Goal: Task Accomplishment & Management: Manage account settings

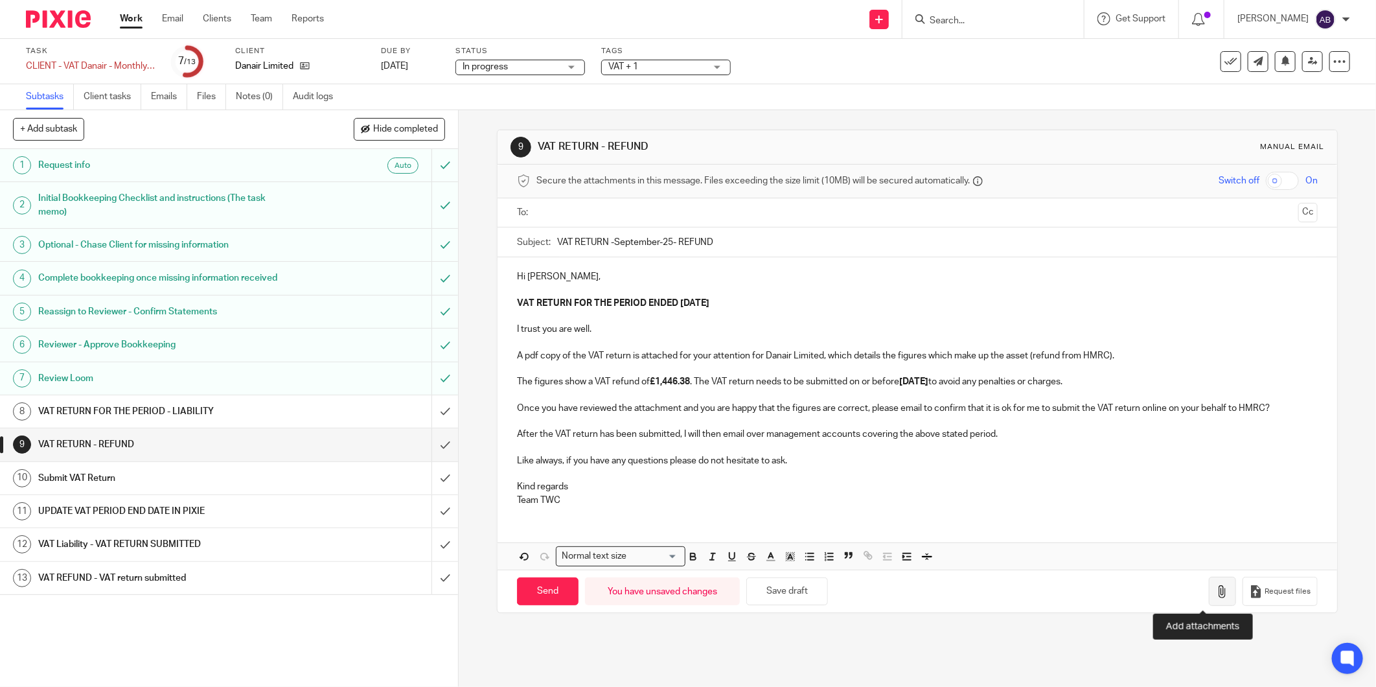
click at [1216, 591] on icon "button" at bounding box center [1222, 591] width 13 height 13
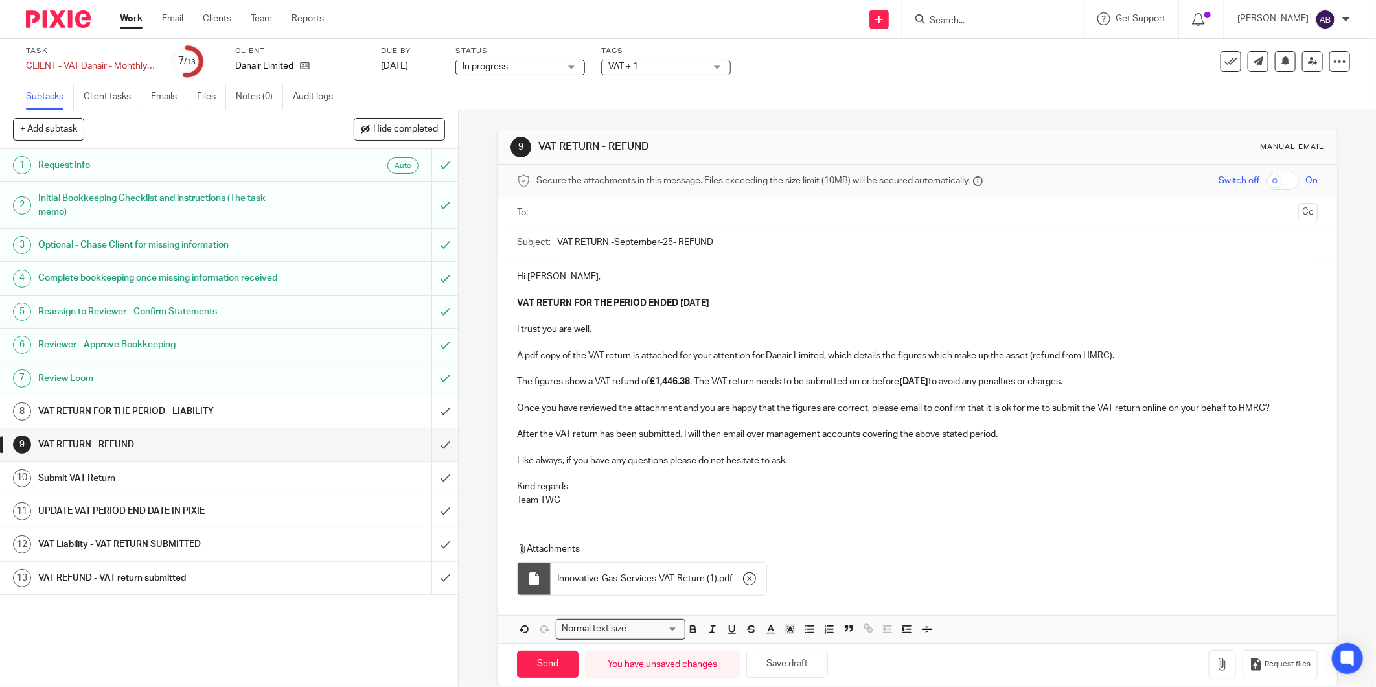
click at [573, 212] on input "text" at bounding box center [917, 212] width 752 height 15
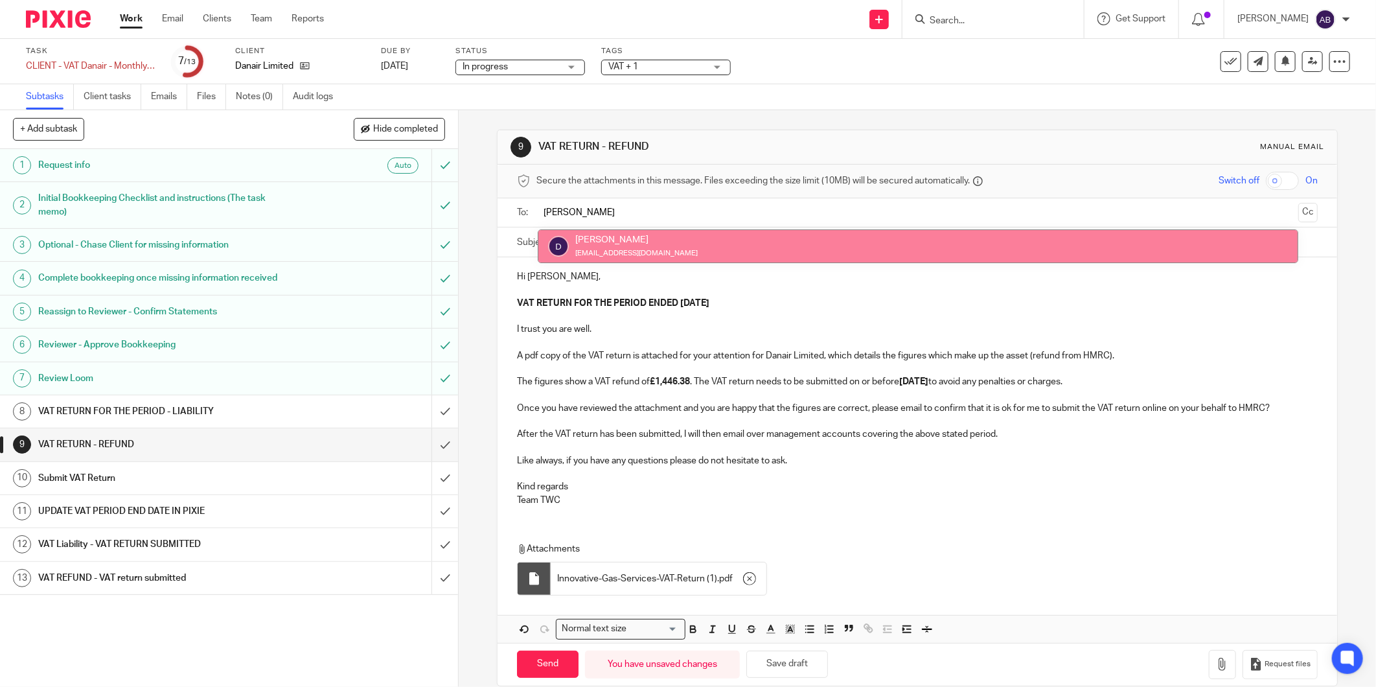
type input "dan"
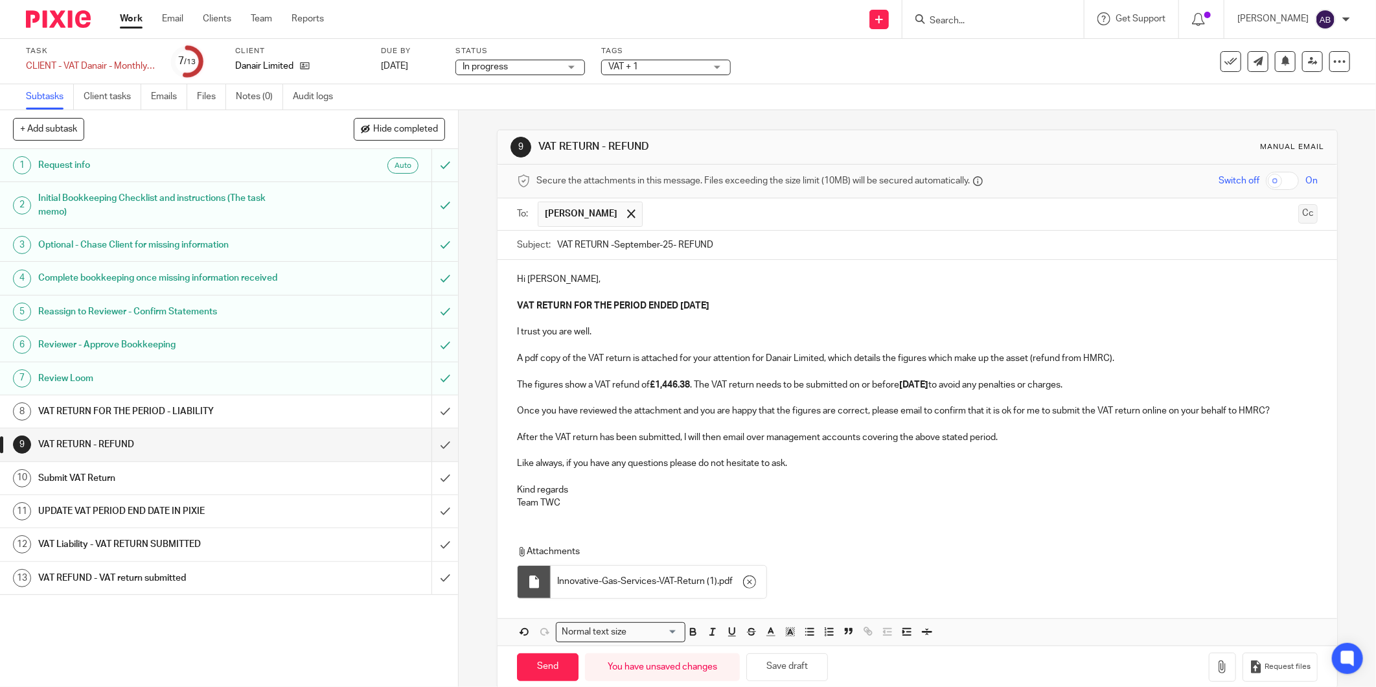
click at [1298, 211] on button "Cc" at bounding box center [1307, 213] width 19 height 19
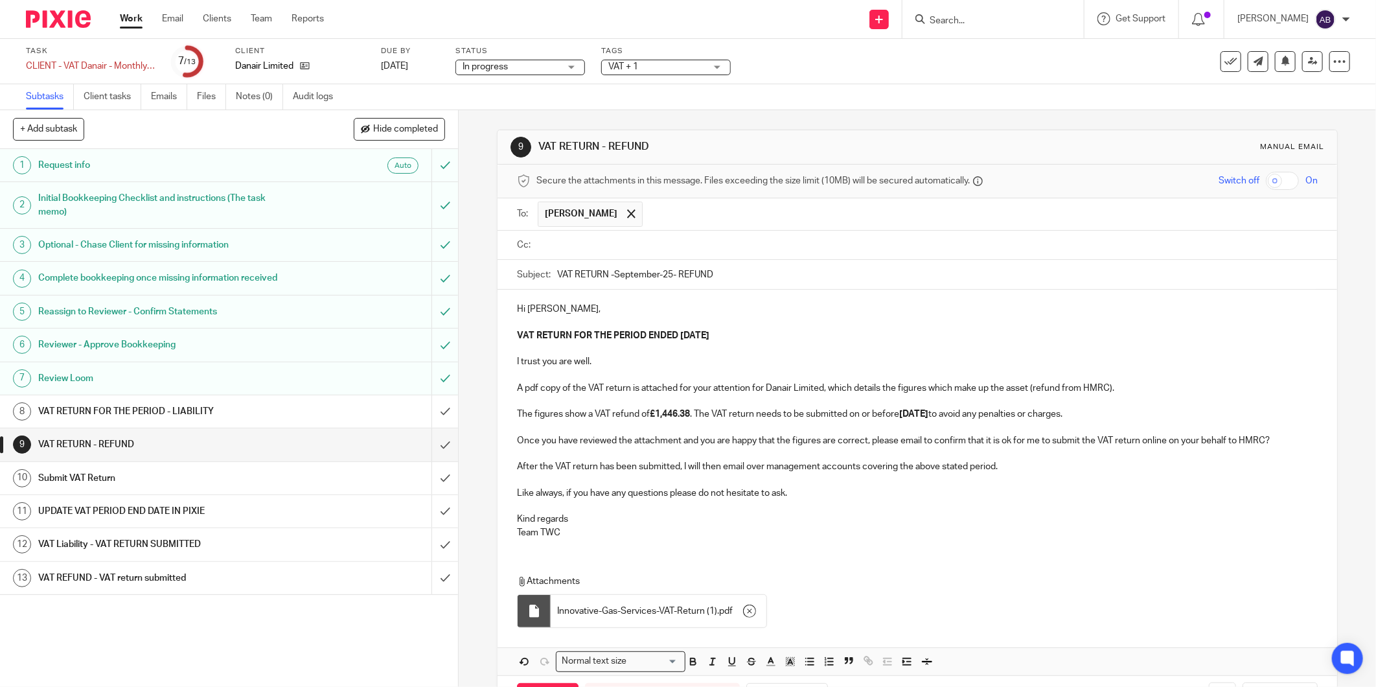
click at [575, 244] on input "text" at bounding box center [926, 245] width 771 height 15
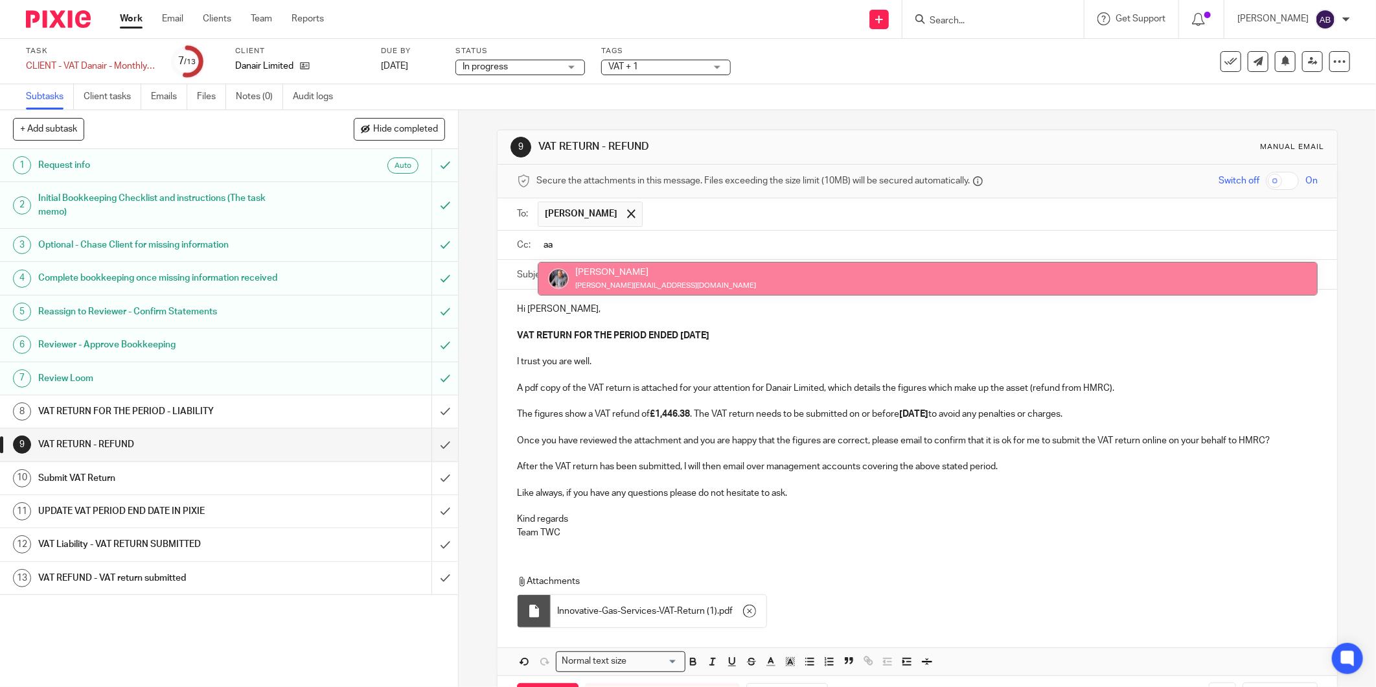
type input "aa"
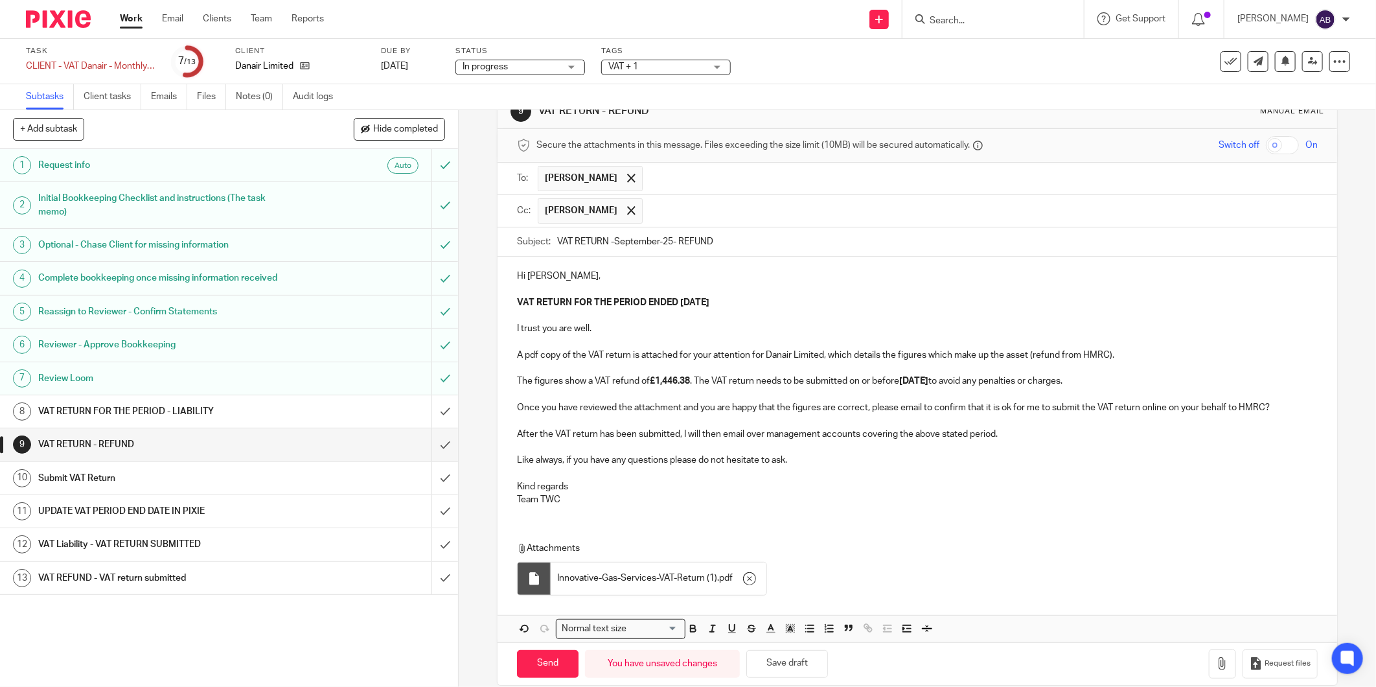
scroll to position [55, 0]
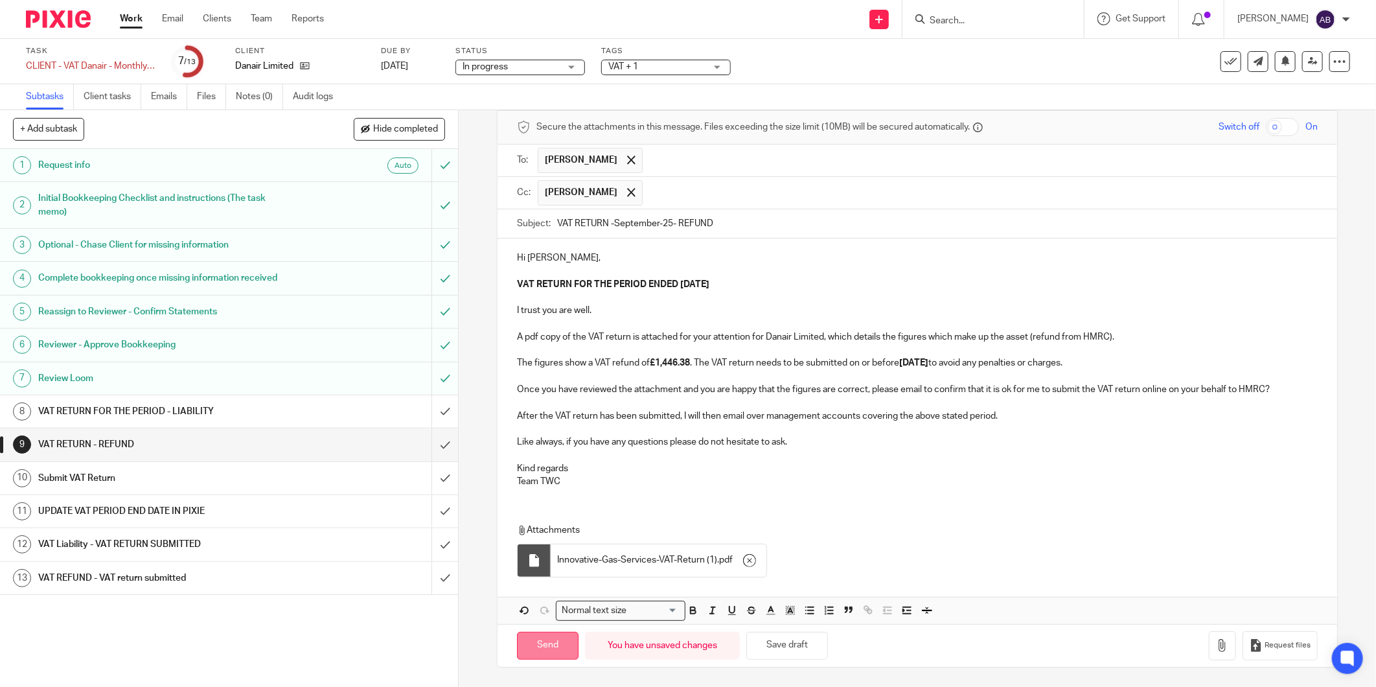
click at [558, 643] on input "Send" at bounding box center [548, 646] width 62 height 28
type input "Sent"
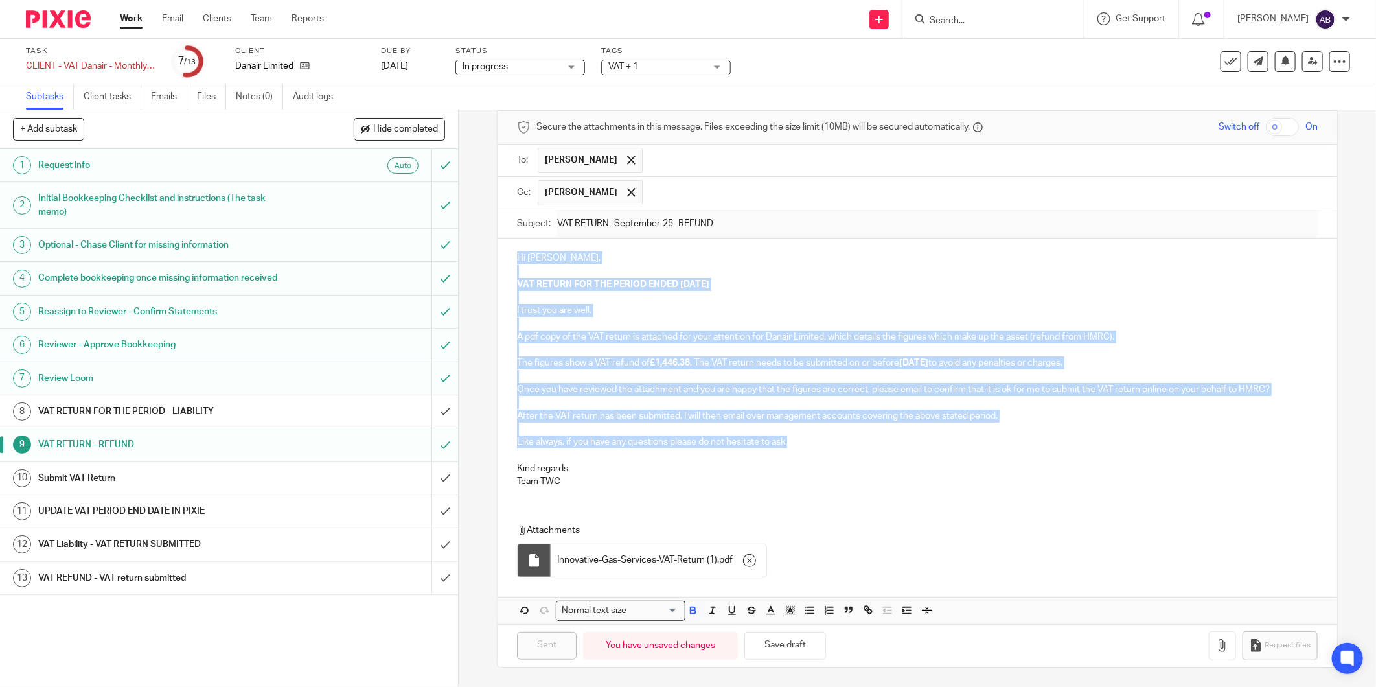
drag, startPoint x: 790, startPoint y: 444, endPoint x: 514, endPoint y: 249, distance: 338.4
click at [514, 249] on div "Hi Daniel, VAT RETURN FOR THE PERIOD ENDED 30 SEPTEMBER 2025 I trust you are we…" at bounding box center [916, 367] width 839 height 259
copy div "Hi Daniel, VAT RETURN FOR THE PERIOD ENDED 30 SEPTEMBER 2025 I trust you are we…"
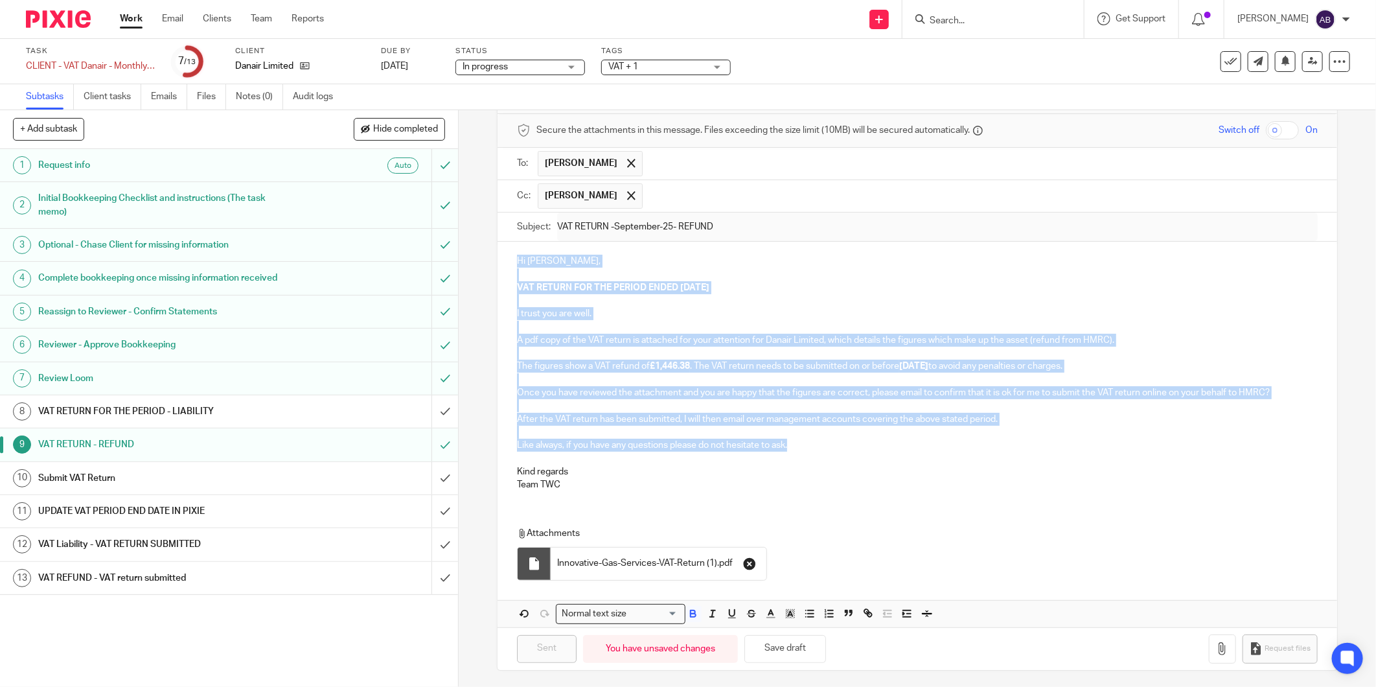
click at [750, 562] on icon "button" at bounding box center [749, 563] width 13 height 13
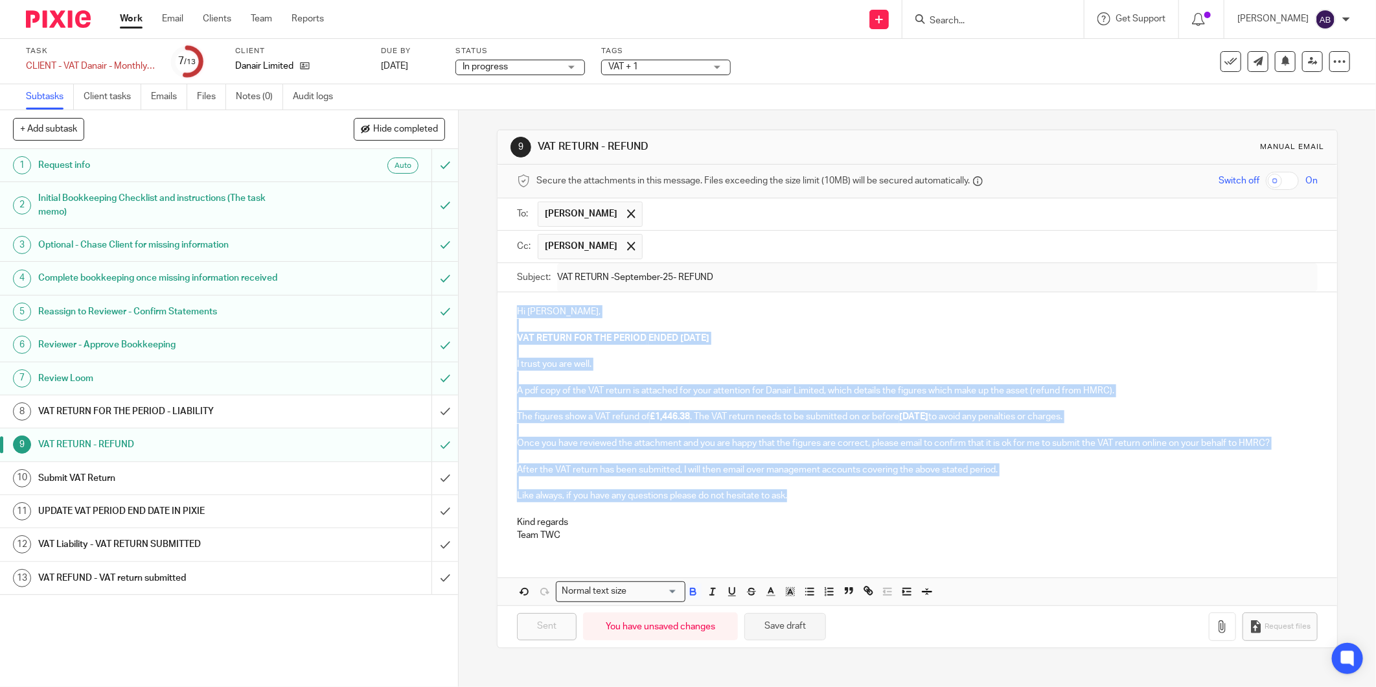
click at [782, 628] on button "Save draft" at bounding box center [785, 627] width 82 height 28
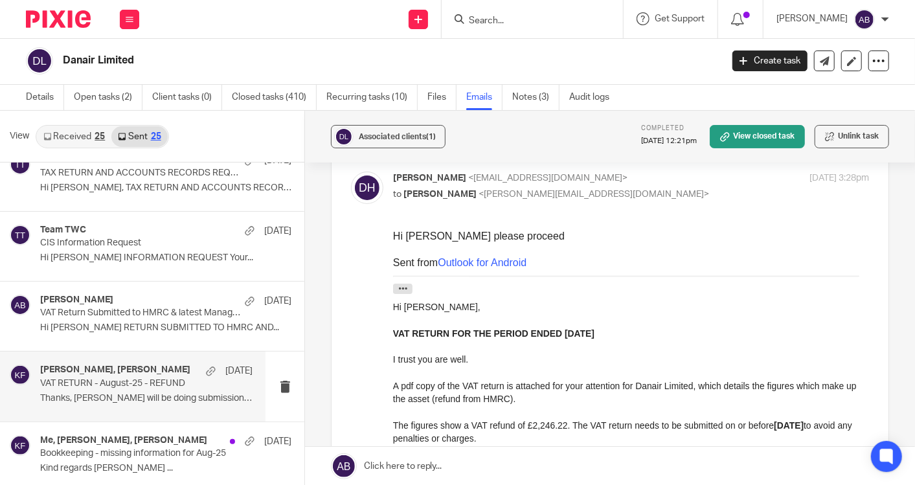
scroll to position [72, 0]
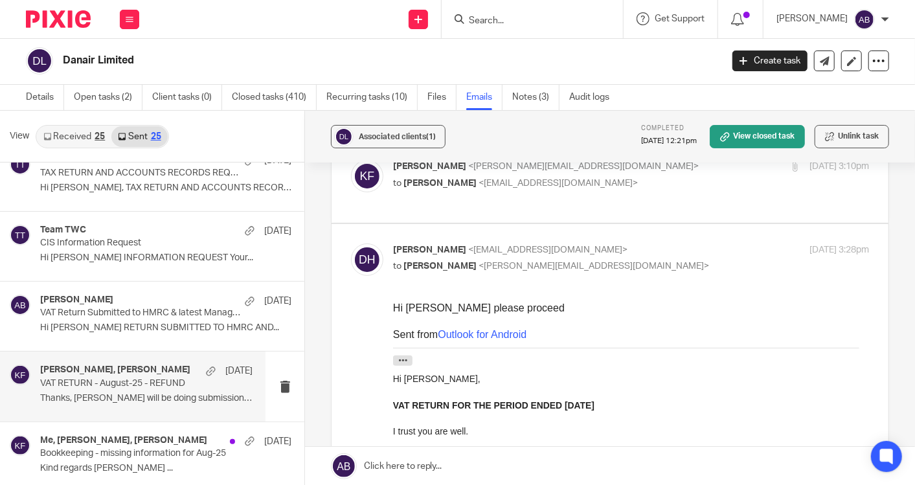
click at [515, 11] on form at bounding box center [537, 19] width 138 height 16
click at [494, 20] on input "Search" at bounding box center [526, 22] width 117 height 12
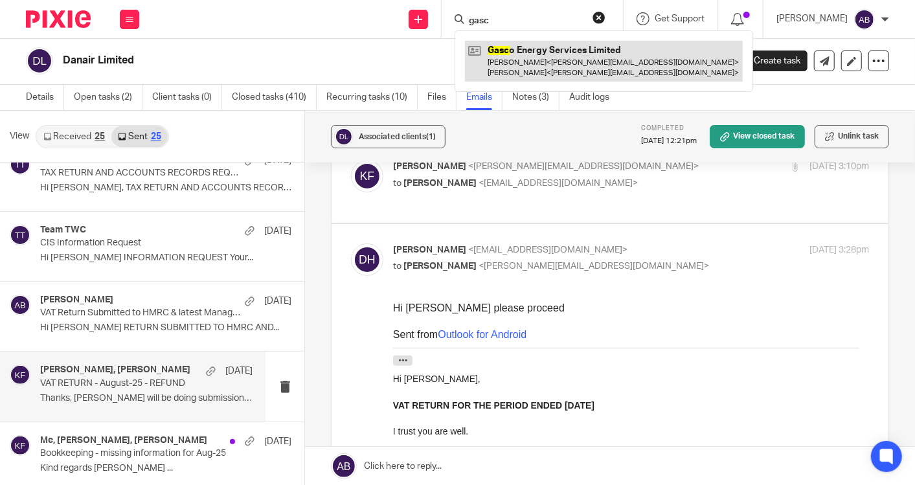
type input "gasc"
click at [527, 58] on link at bounding box center [604, 61] width 278 height 40
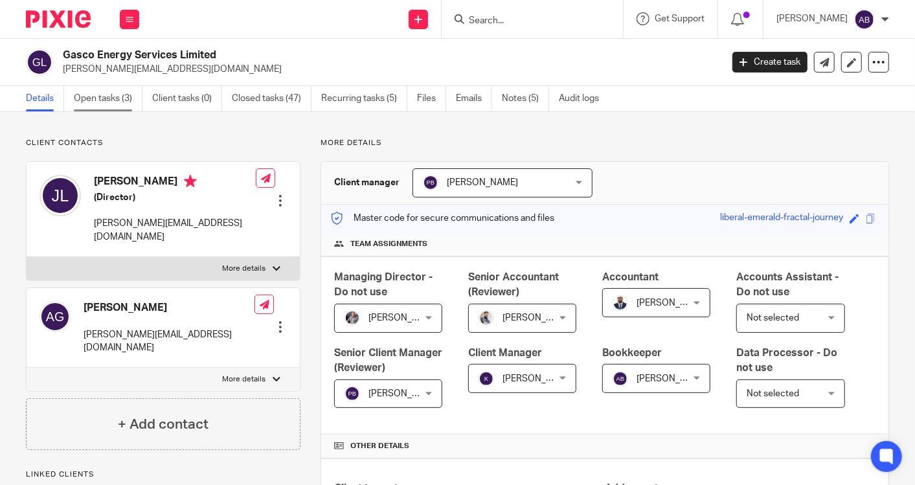
click at [131, 102] on link "Open tasks (3)" at bounding box center [108, 98] width 69 height 25
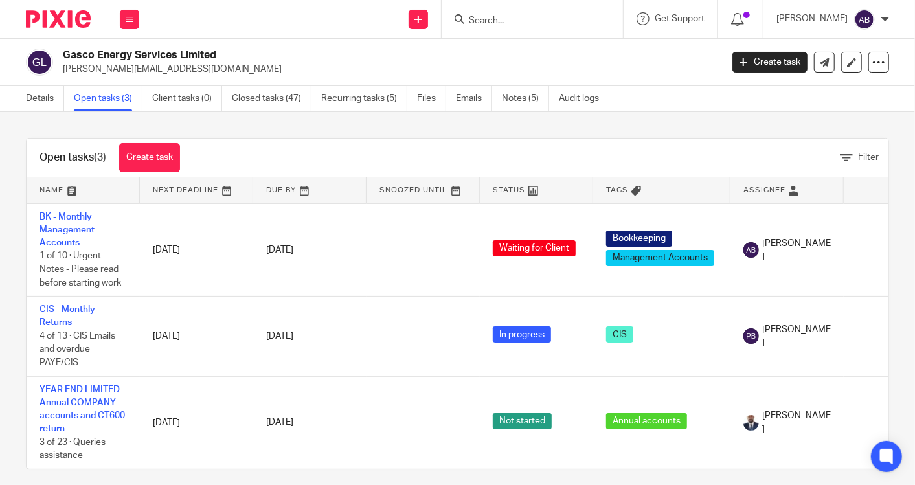
click at [532, 22] on input "Search" at bounding box center [526, 22] width 117 height 12
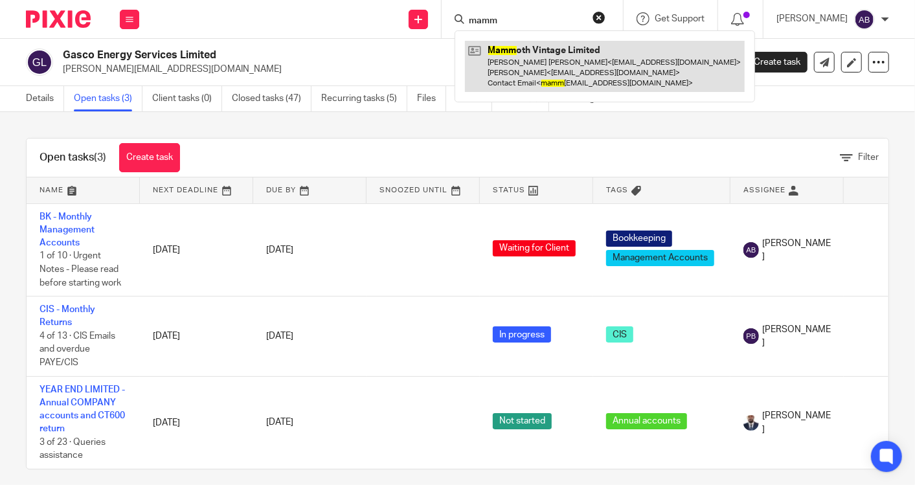
type input "mamm"
click at [545, 53] on link at bounding box center [605, 66] width 280 height 51
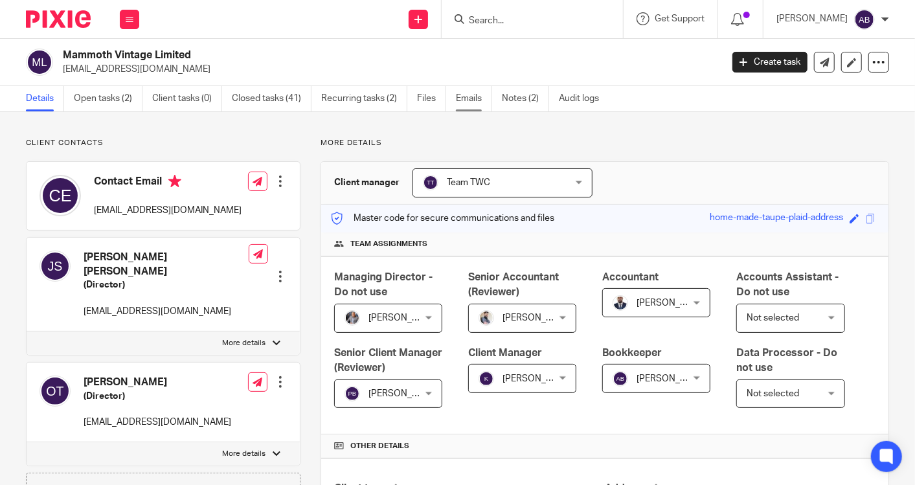
click at [459, 100] on link "Emails" at bounding box center [474, 98] width 36 height 25
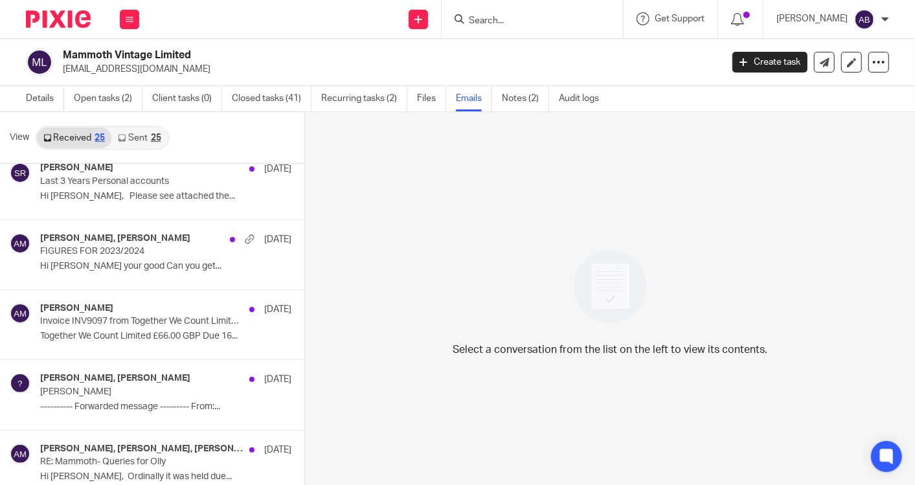
scroll to position [503, 0]
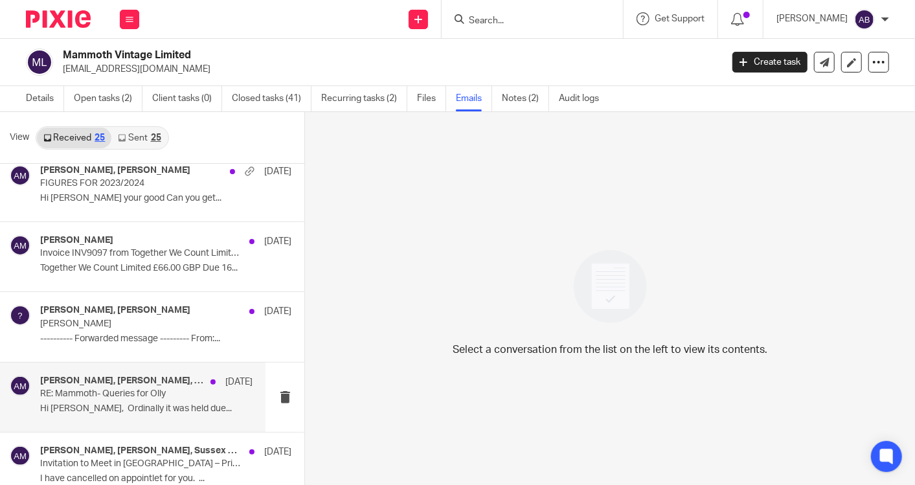
click at [86, 404] on p "Hi [PERSON_NAME], Ordinally it was held due..." at bounding box center [146, 409] width 212 height 11
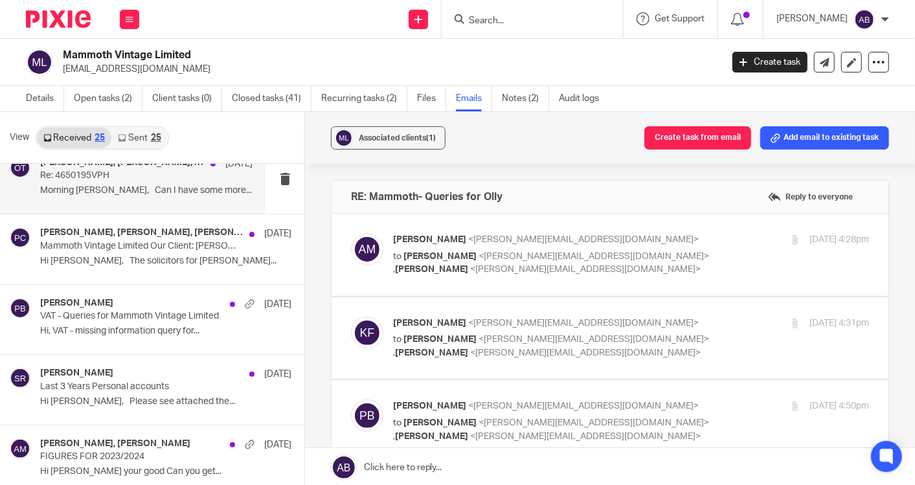
scroll to position [0, 0]
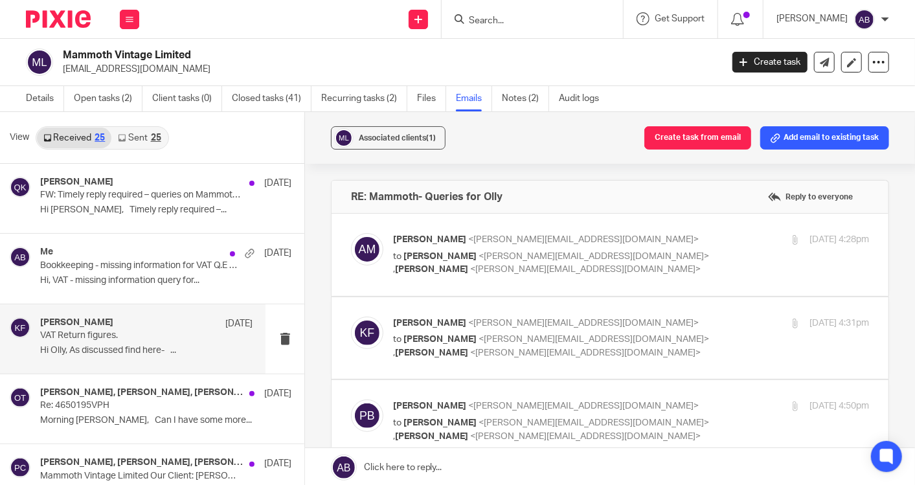
click at [105, 333] on p "VAT Return figures." at bounding box center [125, 335] width 170 height 11
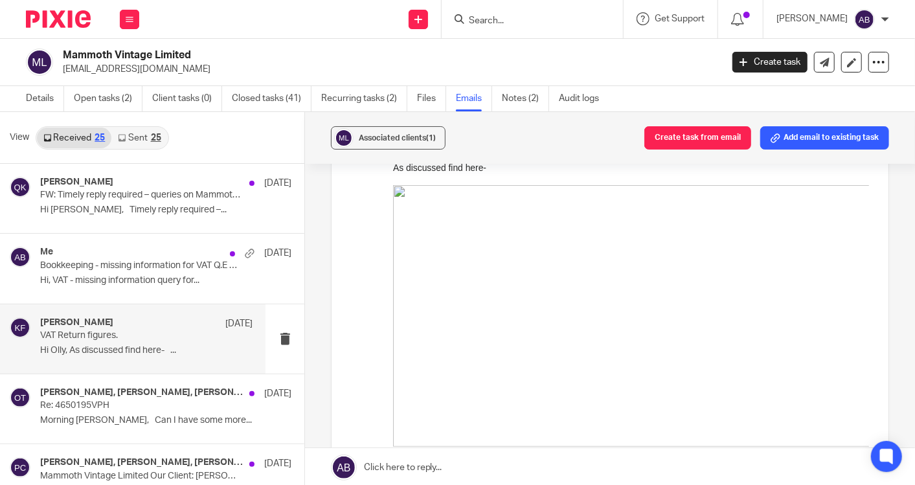
scroll to position [148, 0]
click at [492, 286] on img at bounding box center [664, 332] width 542 height 262
click at [397, 206] on img at bounding box center [664, 332] width 542 height 262
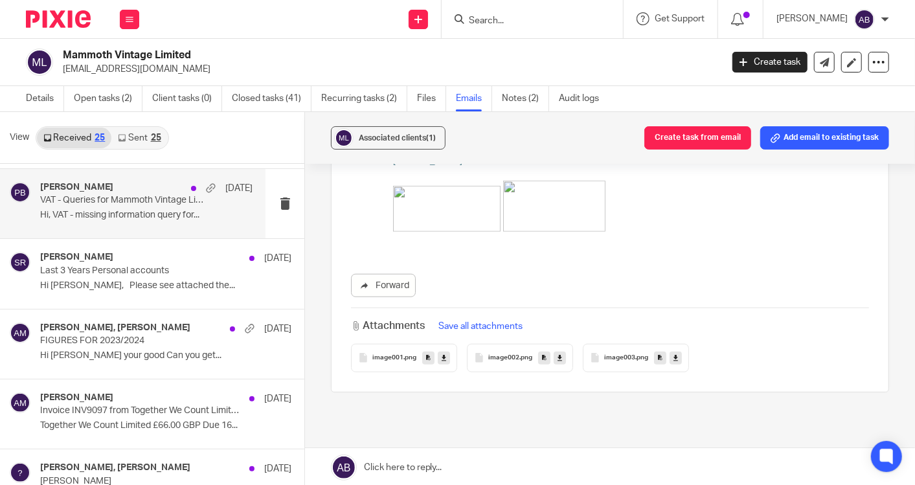
scroll to position [359, 0]
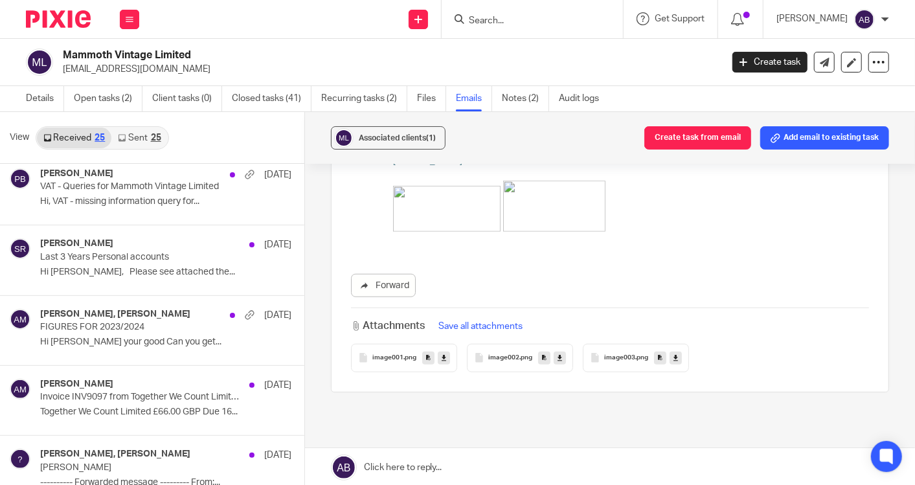
click at [134, 130] on link "Sent 25" at bounding box center [139, 138] width 56 height 21
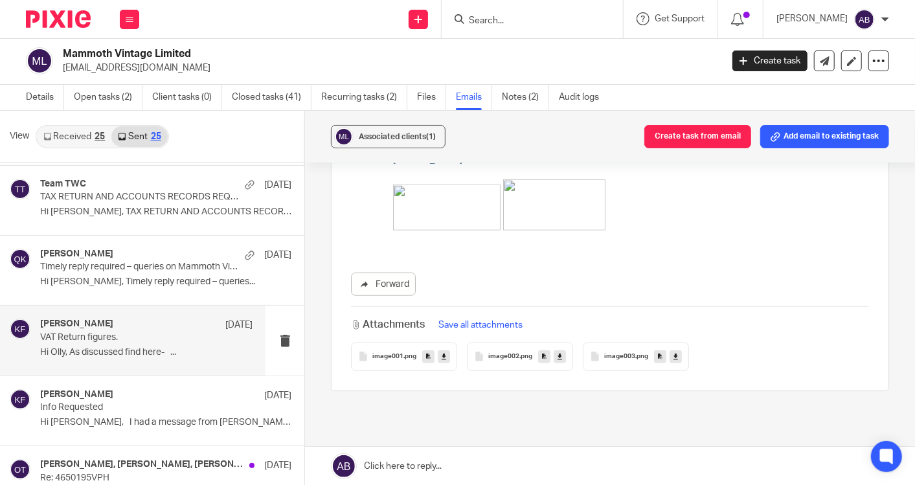
scroll to position [144, 0]
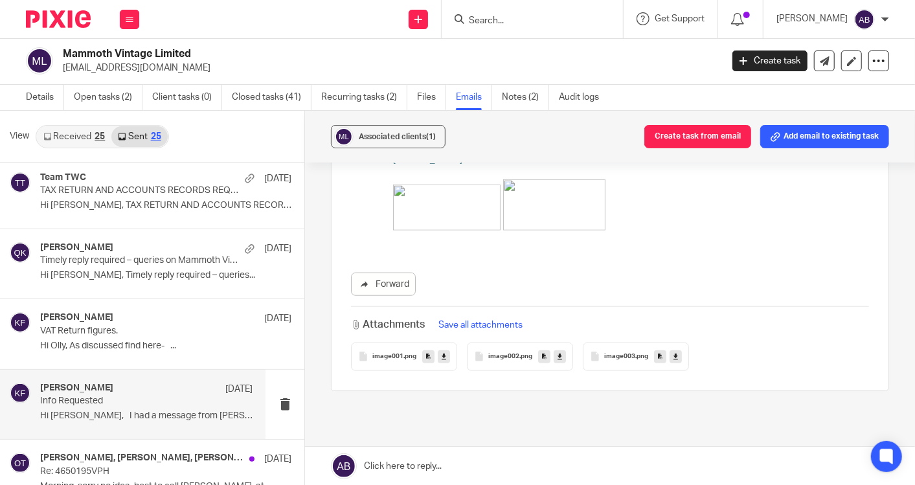
click at [135, 398] on p "Info Requested" at bounding box center [125, 401] width 170 height 11
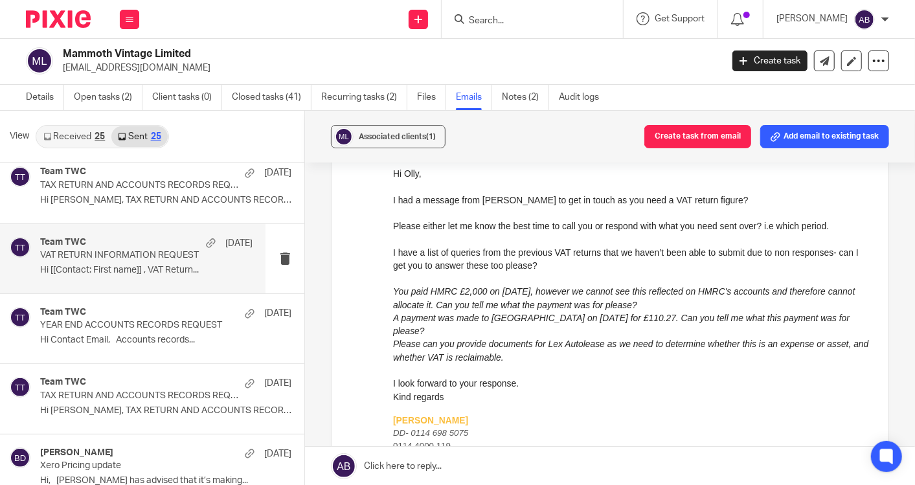
scroll to position [648, 0]
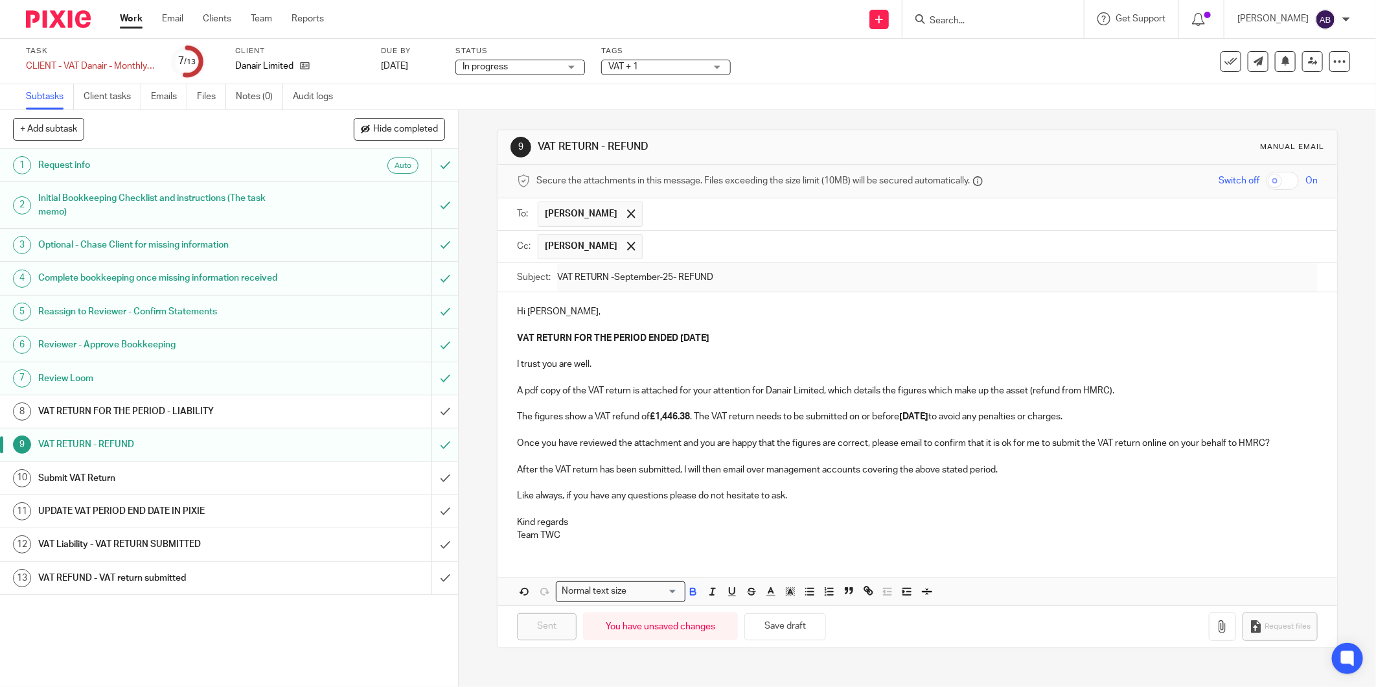
click at [800, 62] on div "Task CLIENT - VAT Danair - Monthly VAT Return Save CLIENT - VAT Danair - Monthl…" at bounding box center [577, 61] width 1103 height 31
click at [150, 473] on h1 "Submit VAT Return" at bounding box center [165, 477] width 254 height 19
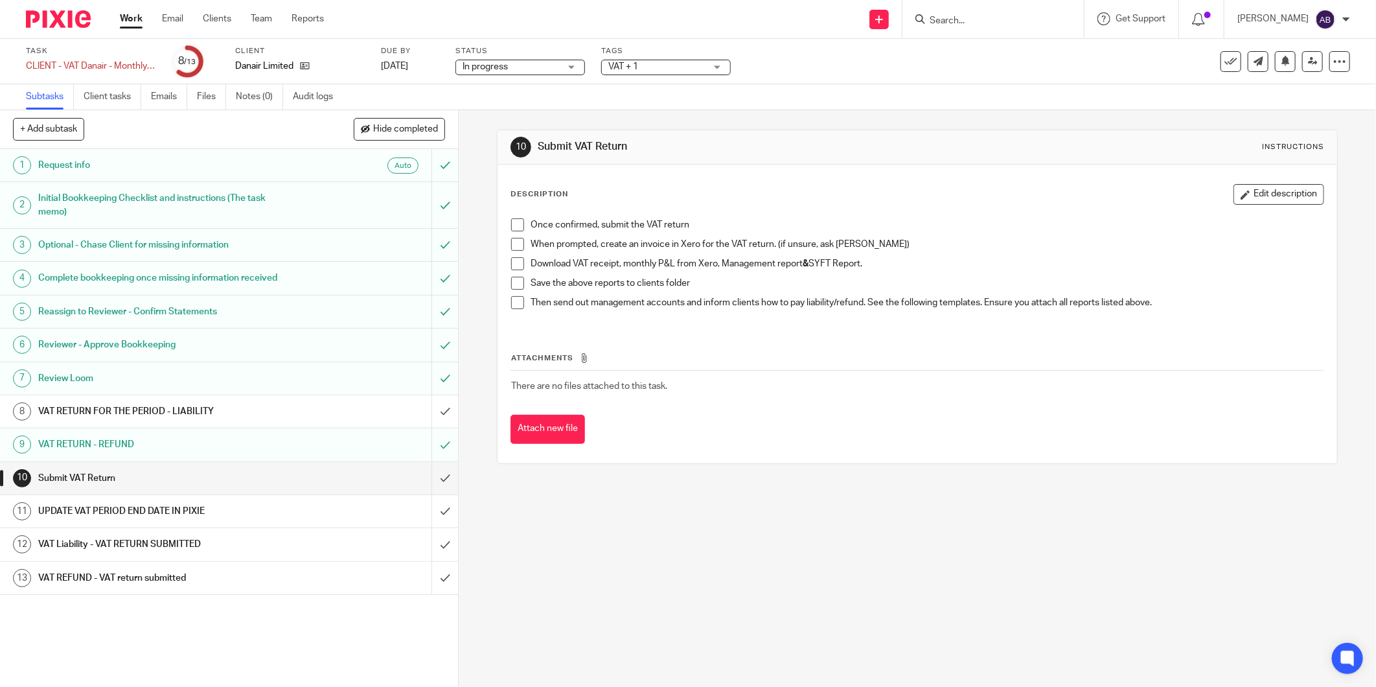
click at [514, 225] on span at bounding box center [517, 224] width 13 height 13
click at [512, 240] on span at bounding box center [517, 244] width 13 height 13
click at [513, 268] on span at bounding box center [517, 263] width 13 height 13
click at [512, 282] on span at bounding box center [517, 283] width 13 height 13
click at [512, 304] on span at bounding box center [517, 302] width 13 height 13
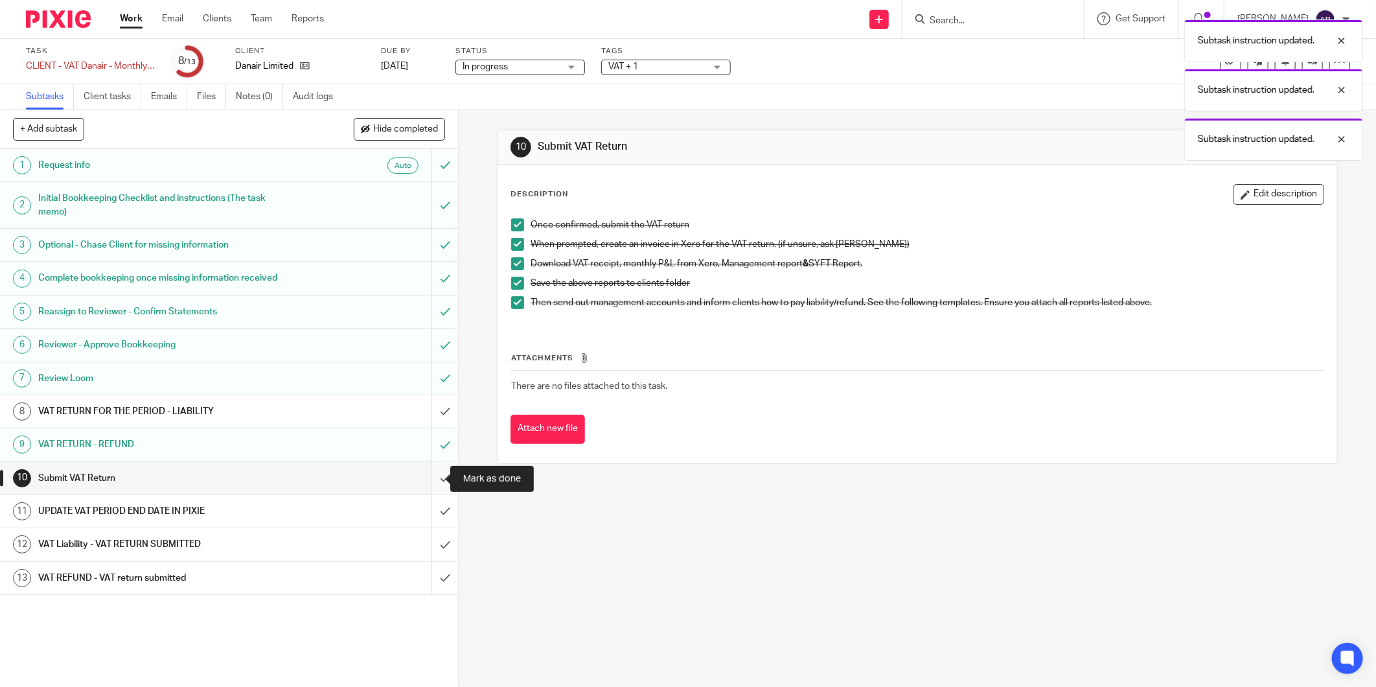
click at [429, 478] on input "submit" at bounding box center [229, 478] width 458 height 32
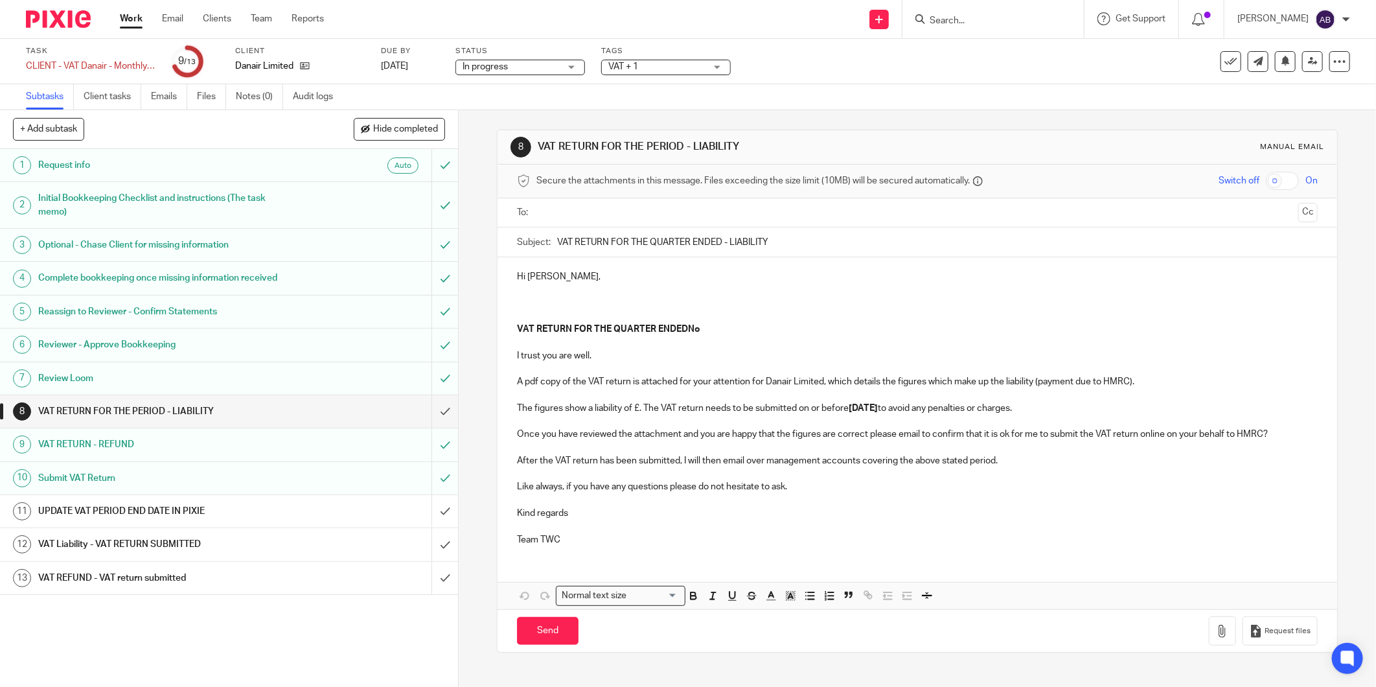
click at [153, 583] on h1 "VAT REFUND - VAT return submitted" at bounding box center [165, 577] width 254 height 19
